Goal: Task Accomplishment & Management: Complete application form

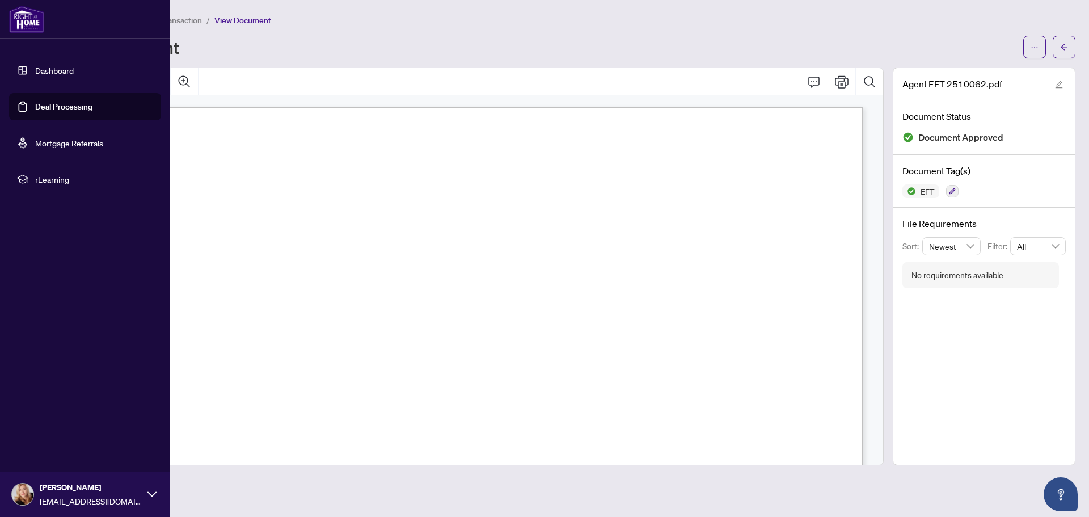
click at [64, 108] on link "Deal Processing" at bounding box center [63, 107] width 57 height 10
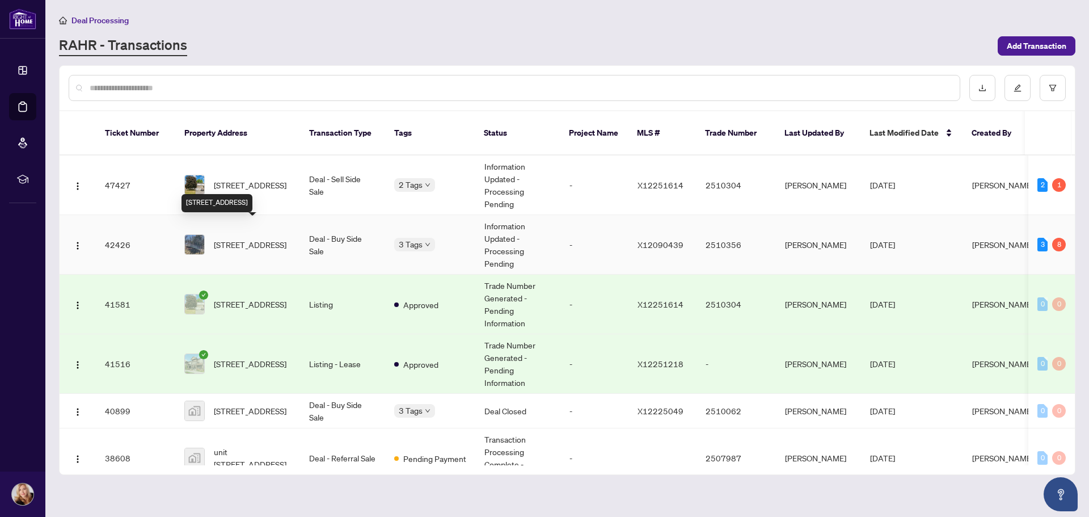
click at [247, 238] on span "[STREET_ADDRESS]" at bounding box center [250, 244] width 73 height 12
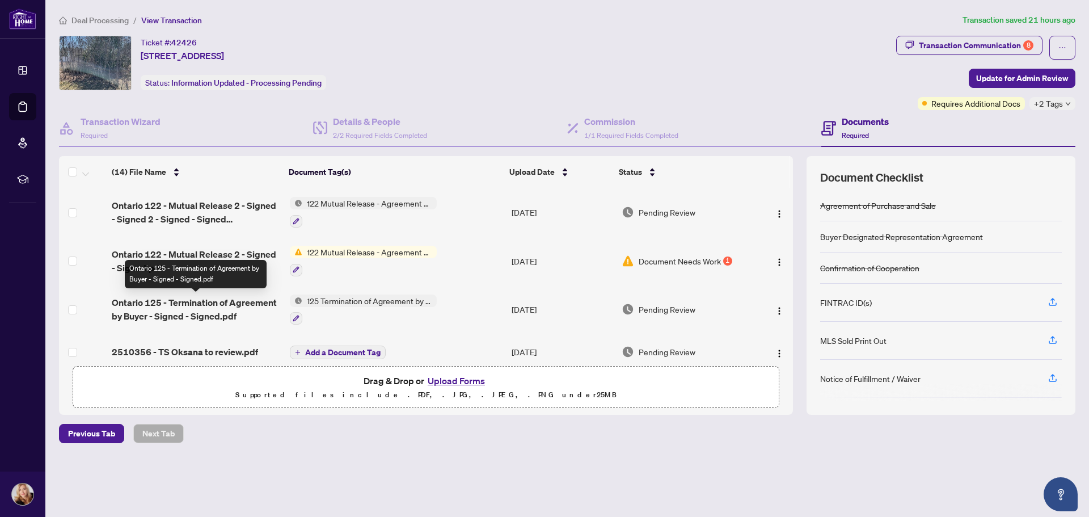
click at [195, 305] on span "Ontario 125 - Termination of Agreement by Buyer - Signed - Signed.pdf" at bounding box center [196, 308] width 168 height 27
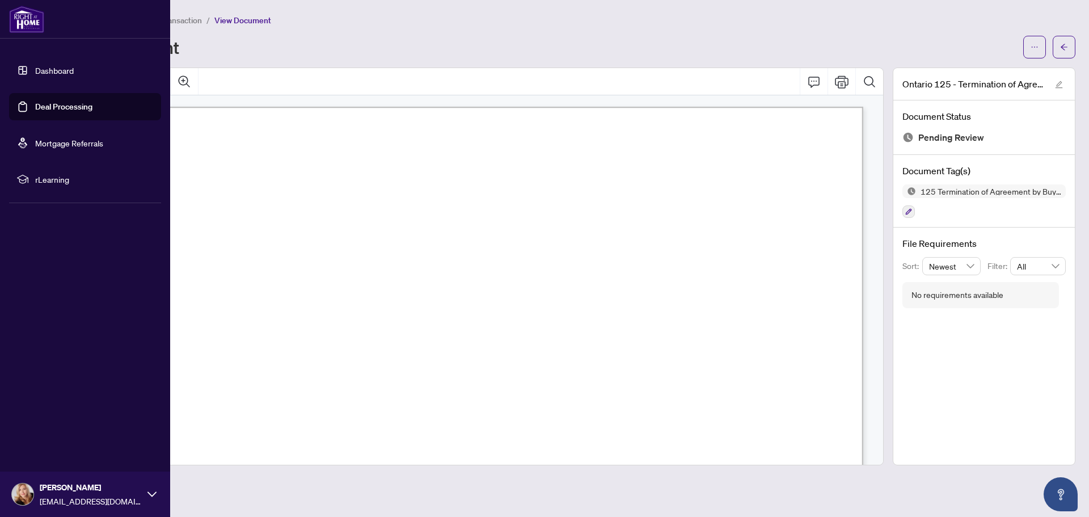
click at [58, 109] on link "Deal Processing" at bounding box center [63, 107] width 57 height 10
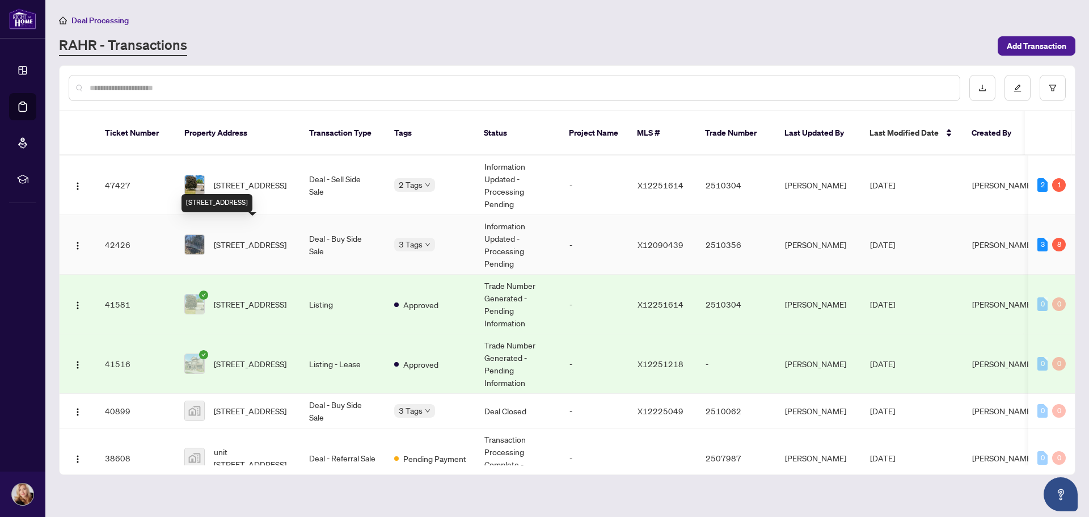
click at [243, 238] on span "[STREET_ADDRESS]" at bounding box center [250, 244] width 73 height 12
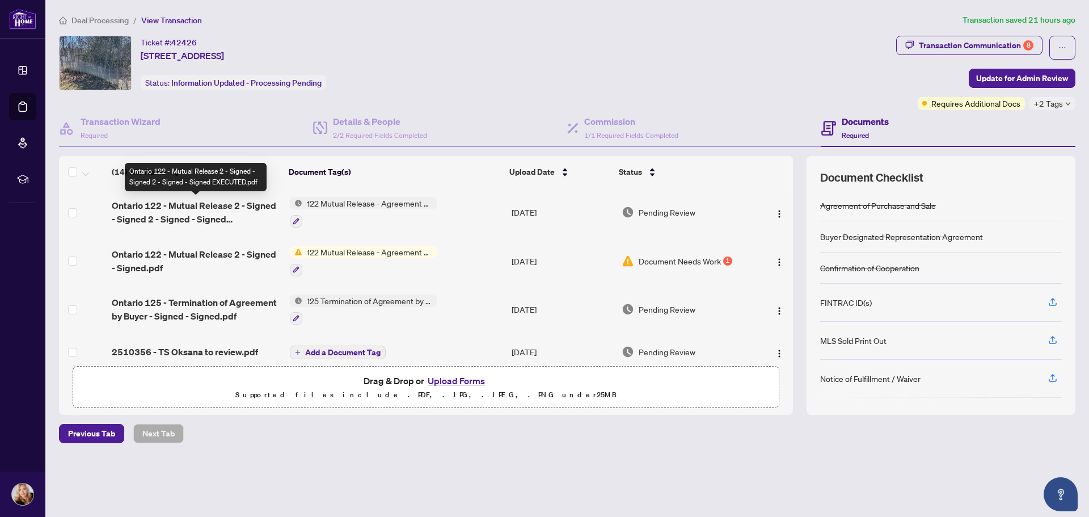
click at [213, 208] on span "Ontario 122 - Mutual Release 2 - Signed - Signed 2 - Signed - Signed EXECUTED.p…" at bounding box center [196, 212] width 168 height 27
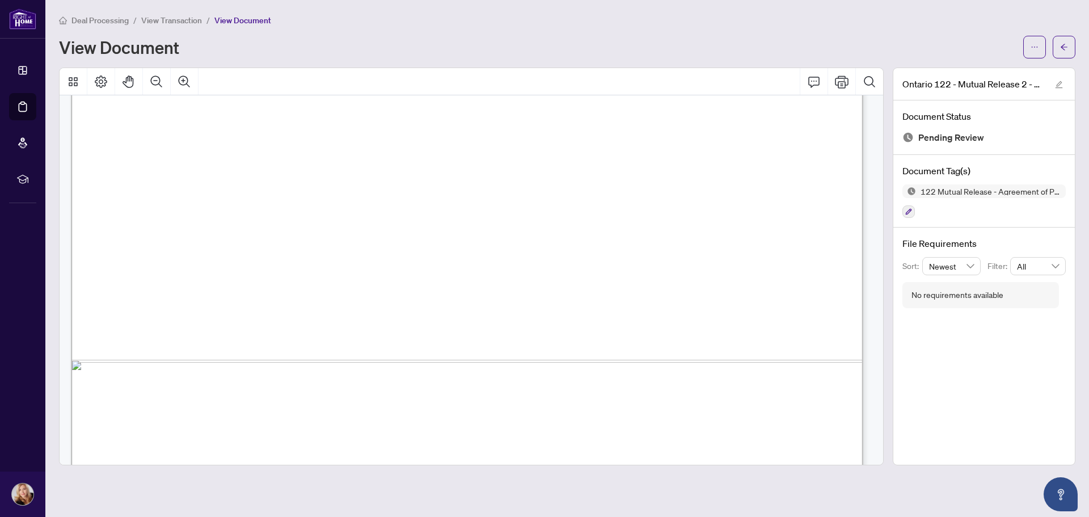
scroll to position [624, 0]
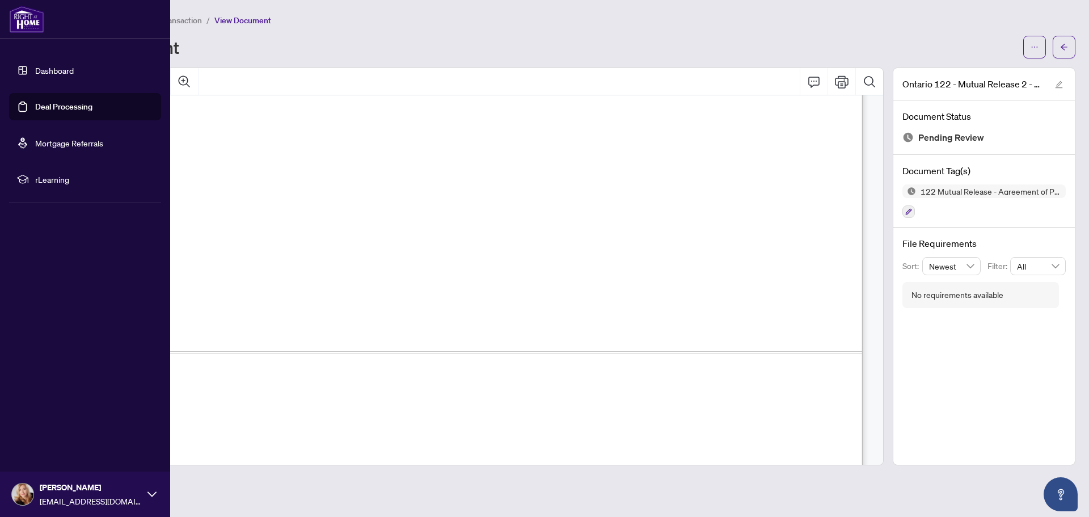
click at [43, 110] on link "Deal Processing" at bounding box center [63, 107] width 57 height 10
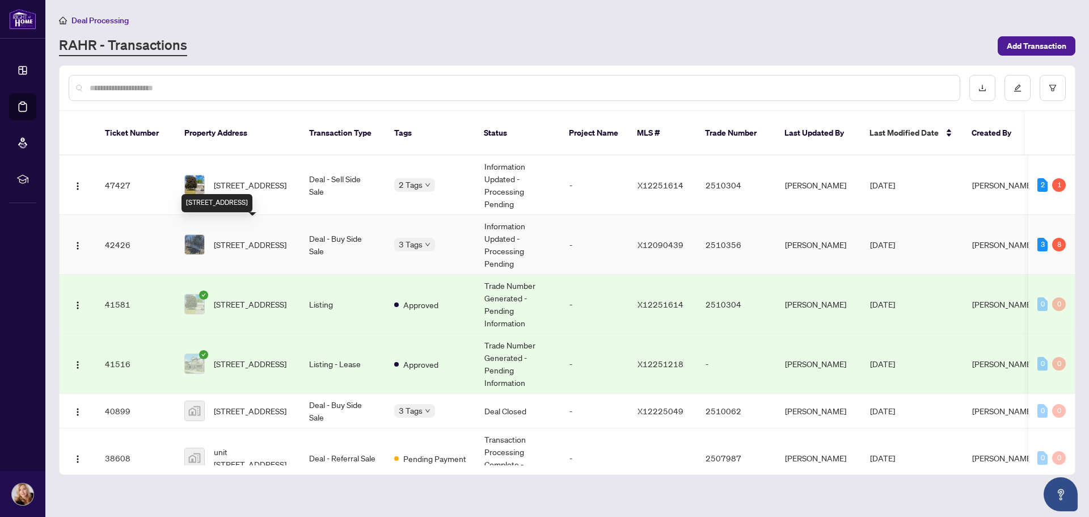
click at [254, 238] on span "[STREET_ADDRESS]" at bounding box center [250, 244] width 73 height 12
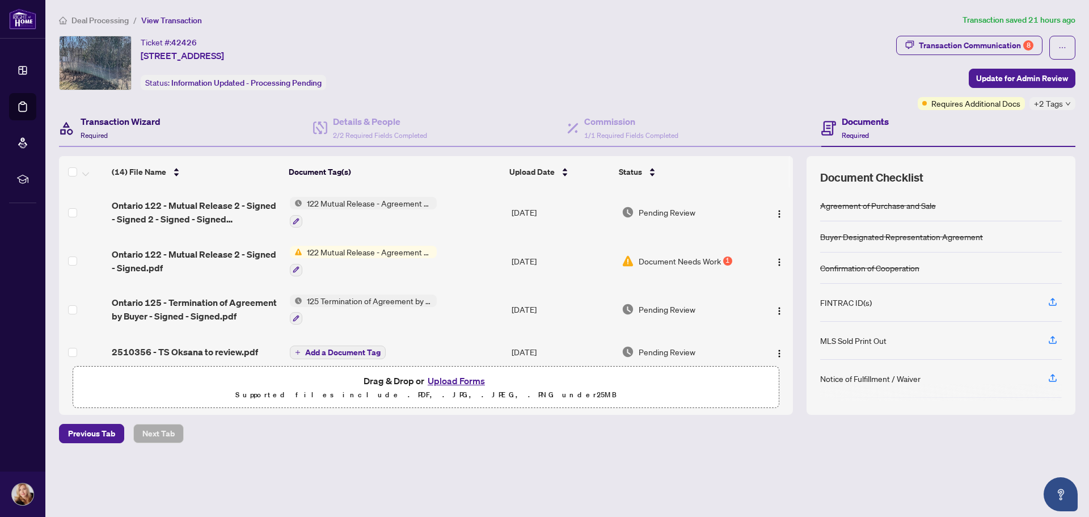
click at [118, 123] on h4 "Transaction Wizard" at bounding box center [121, 122] width 80 height 14
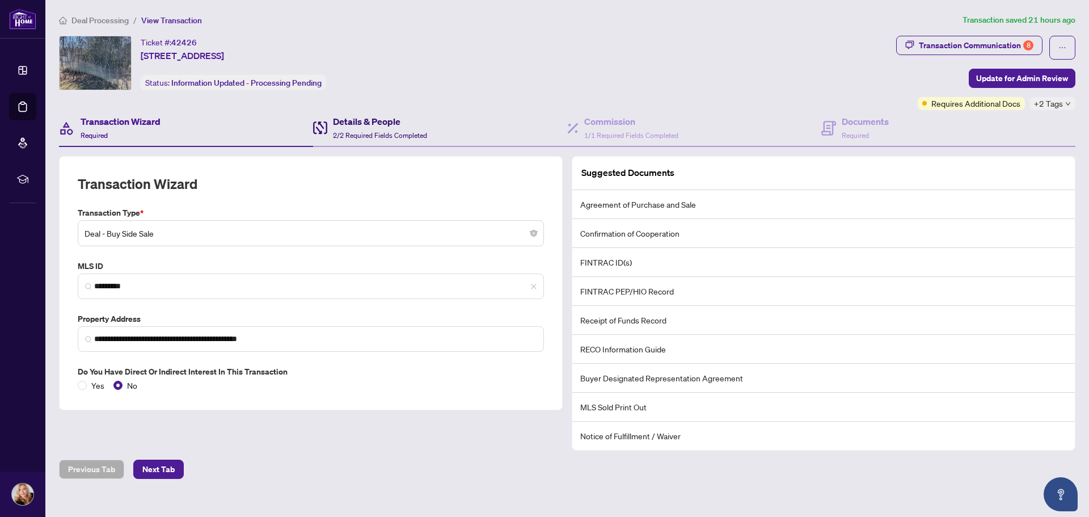
click at [330, 125] on div "Details & People 2/2 Required Fields Completed" at bounding box center [370, 128] width 114 height 27
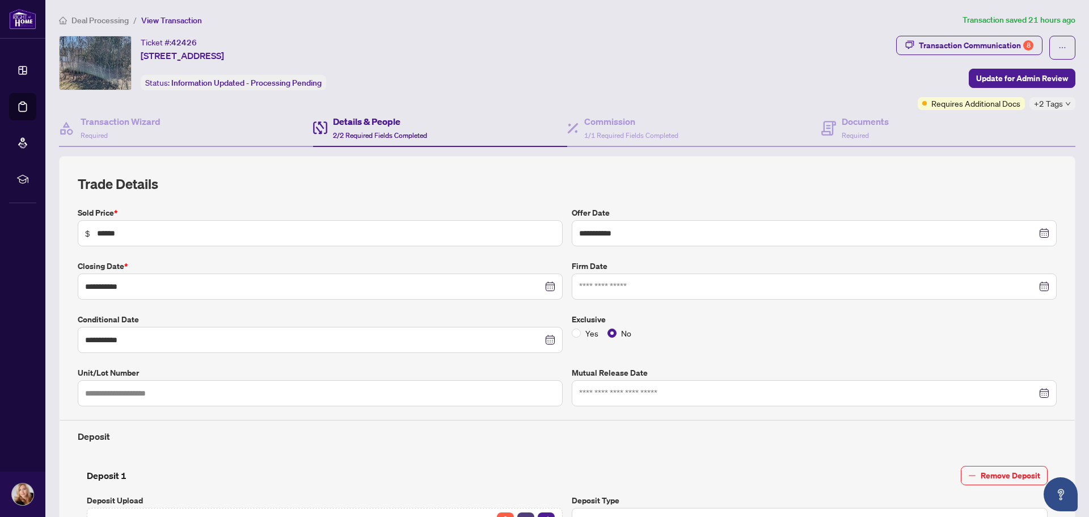
type input "**********"
drag, startPoint x: 641, startPoint y: 387, endPoint x: 641, endPoint y: 393, distance: 6.2
click at [641, 390] on input at bounding box center [808, 393] width 458 height 12
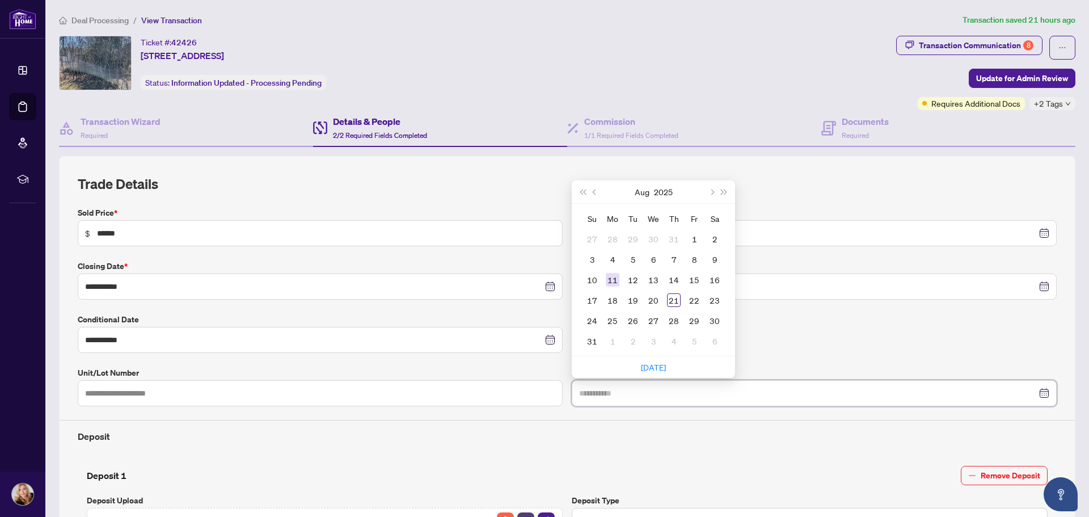
type input "**********"
click at [614, 280] on div "11" at bounding box center [613, 280] width 14 height 14
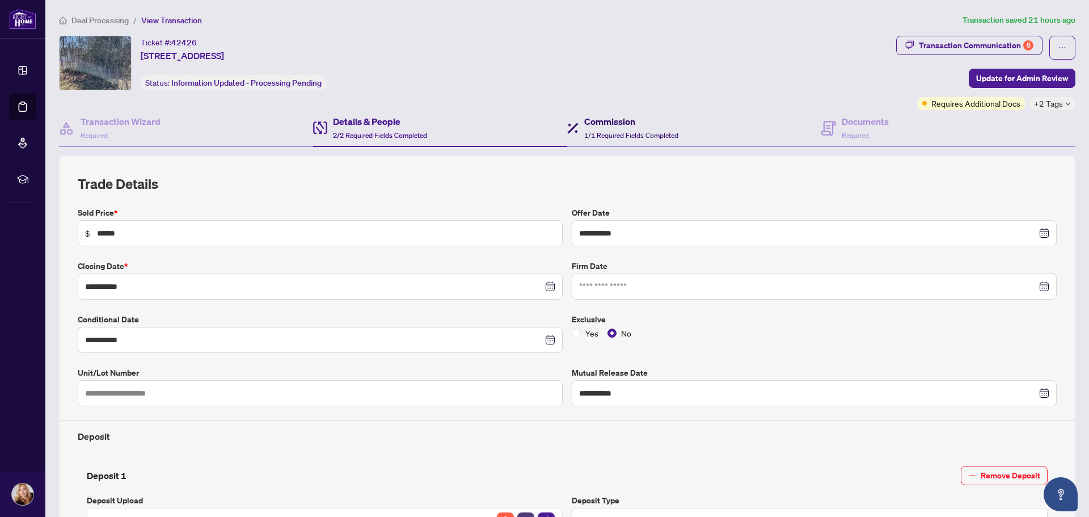
click at [622, 128] on div "Commission 1/1 Required Fields Completed" at bounding box center [631, 128] width 94 height 27
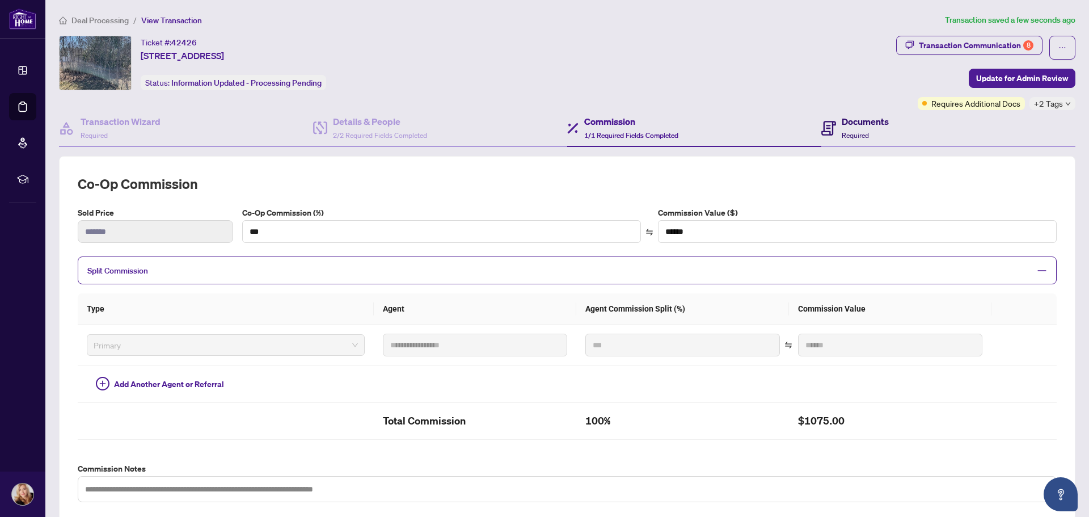
click at [865, 133] on div "Documents Required" at bounding box center [865, 128] width 47 height 27
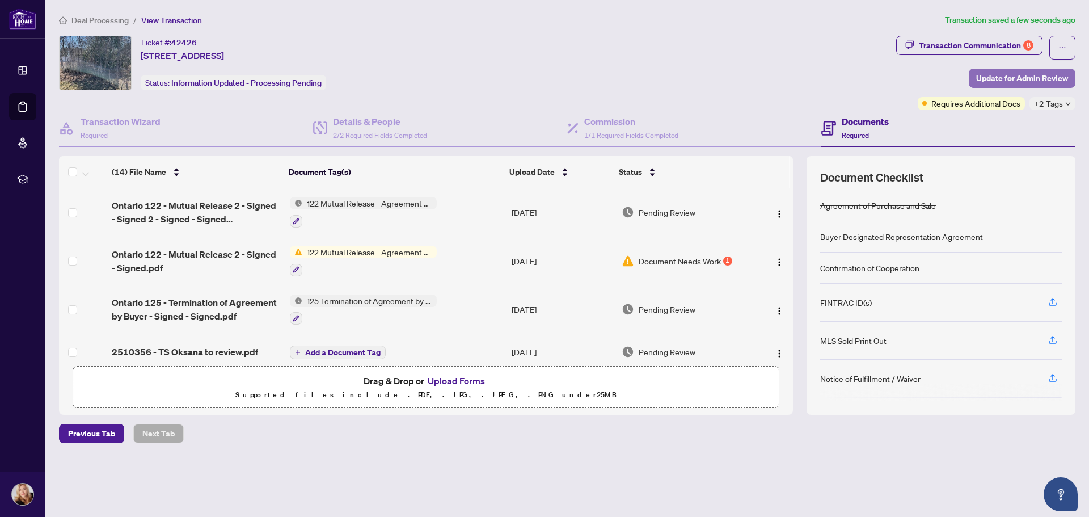
click at [1012, 79] on span "Update for Admin Review" at bounding box center [1022, 78] width 92 height 18
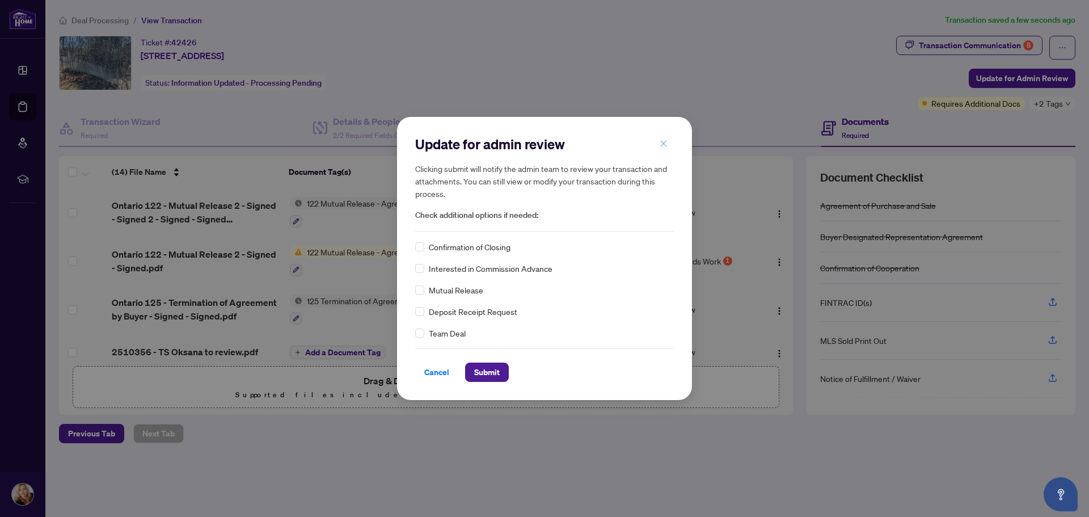
click at [665, 144] on icon "close" at bounding box center [664, 144] width 8 height 8
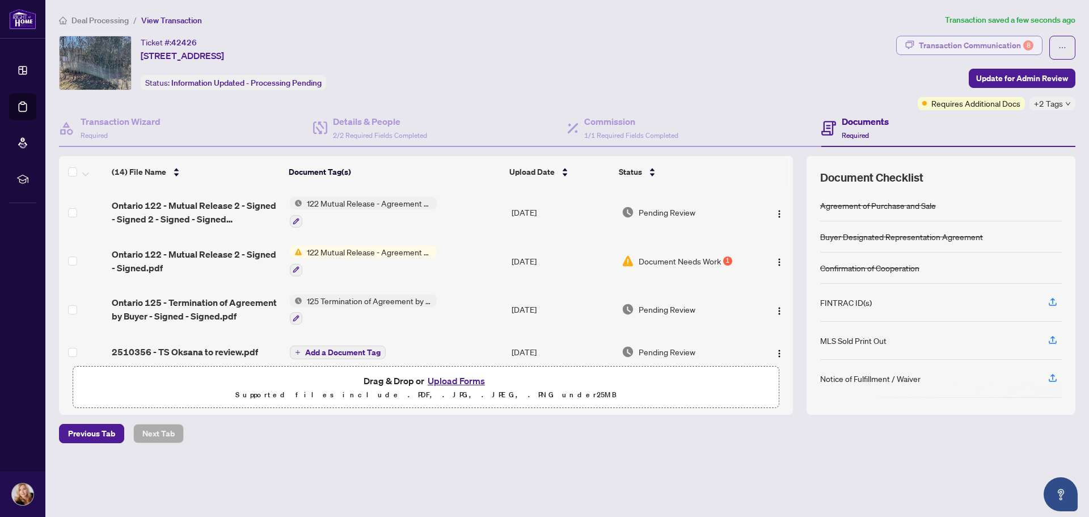
click at [1002, 45] on div "Transaction Communication 8" at bounding box center [976, 45] width 115 height 18
type textarea "**********"
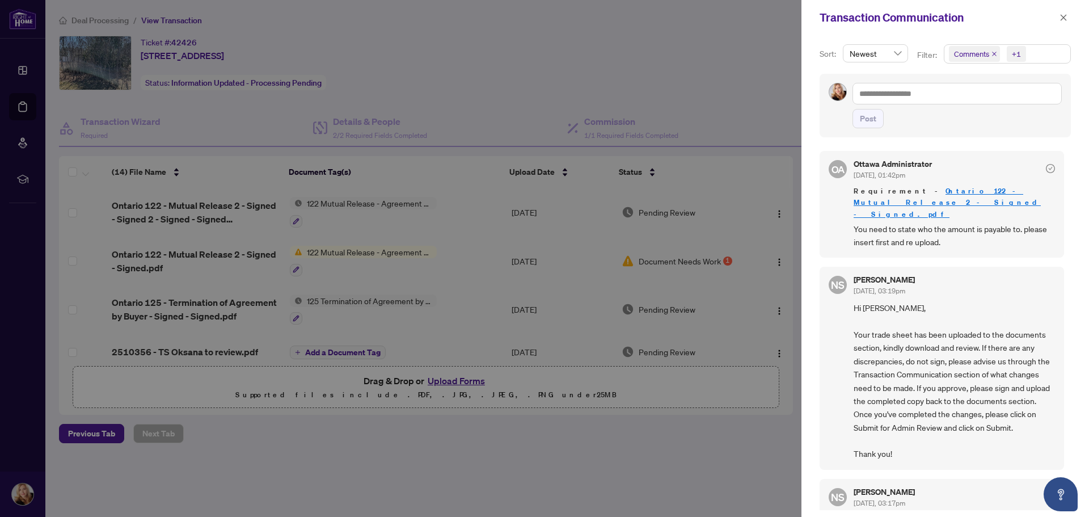
click at [687, 95] on div at bounding box center [544, 258] width 1089 height 517
click at [1066, 18] on icon "close" at bounding box center [1063, 18] width 8 height 8
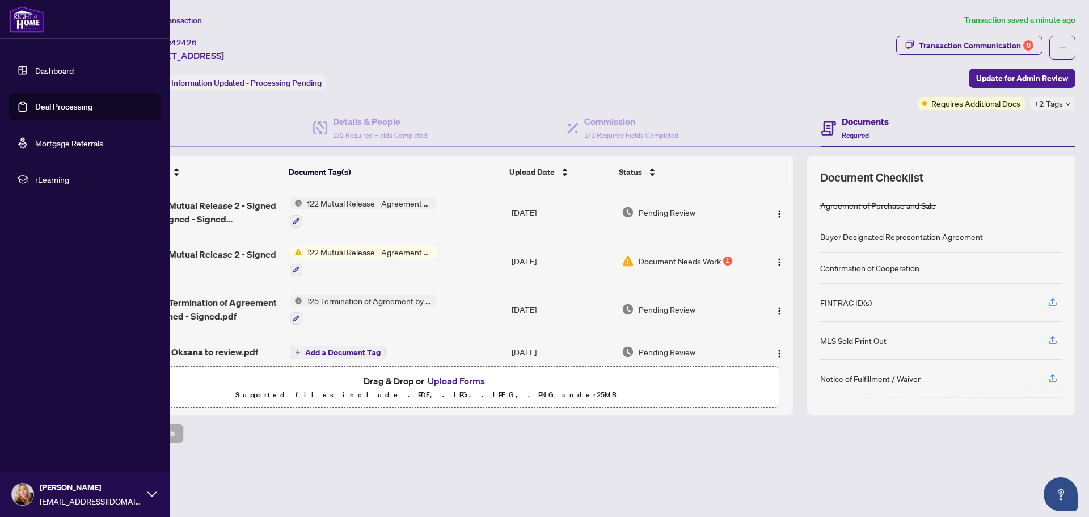
click at [41, 109] on link "Deal Processing" at bounding box center [63, 107] width 57 height 10
